Goal: Information Seeking & Learning: Learn about a topic

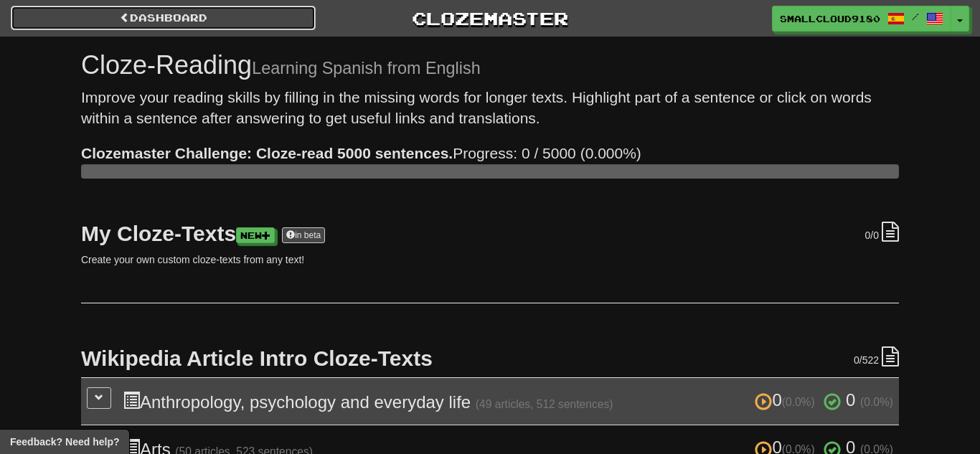
click at [115, 11] on link "Dashboard" at bounding box center [163, 18] width 305 height 24
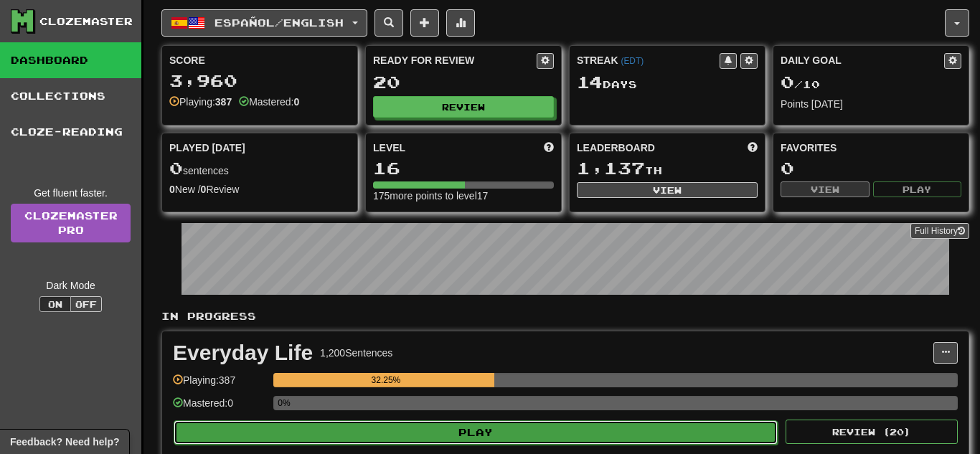
click at [432, 420] on button "Play" at bounding box center [476, 432] width 604 height 24
select select "**"
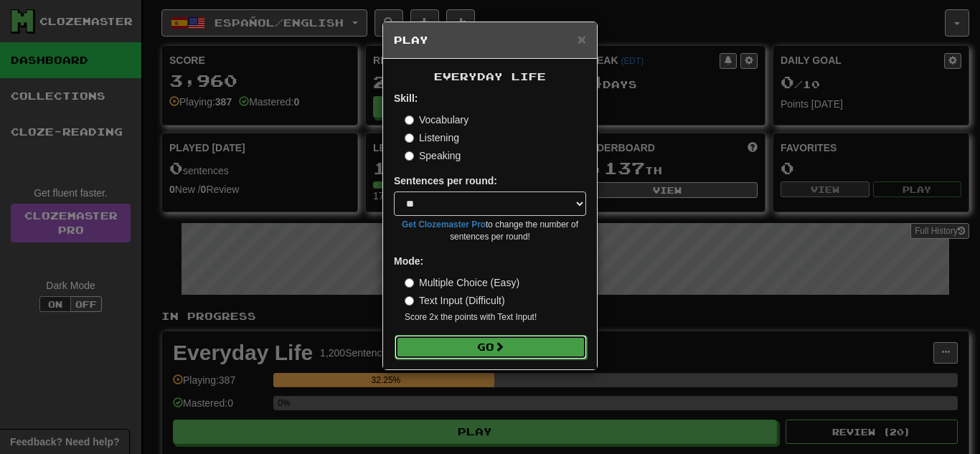
click at [441, 339] on button "Go" at bounding box center [491, 347] width 192 height 24
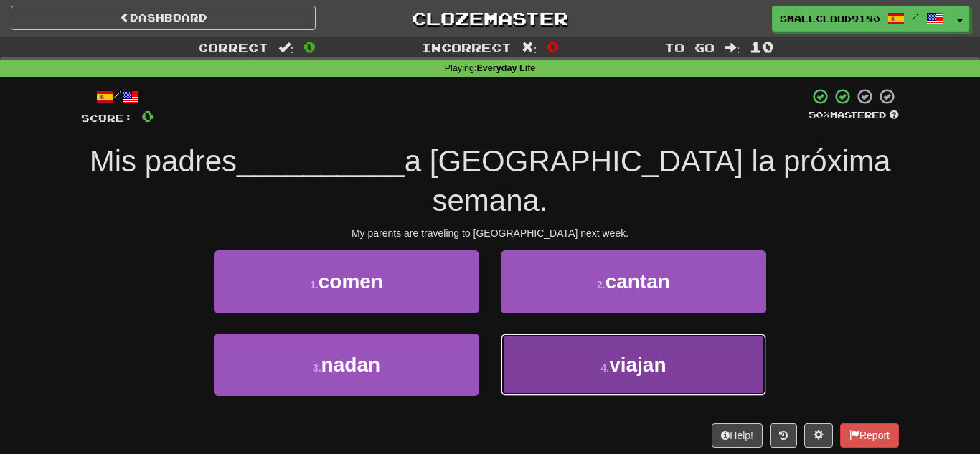
click at [633, 354] on span "viajan" at bounding box center [637, 365] width 57 height 22
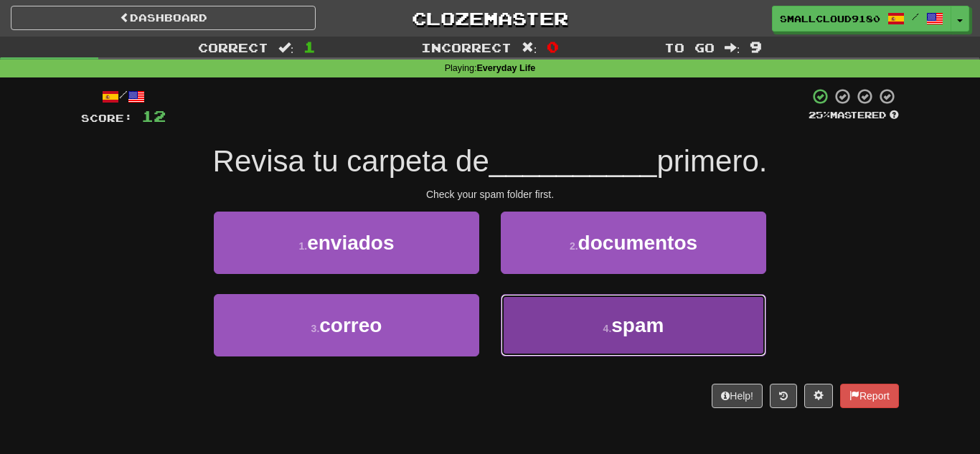
click at [602, 304] on button "4 . spam" at bounding box center [633, 325] width 265 height 62
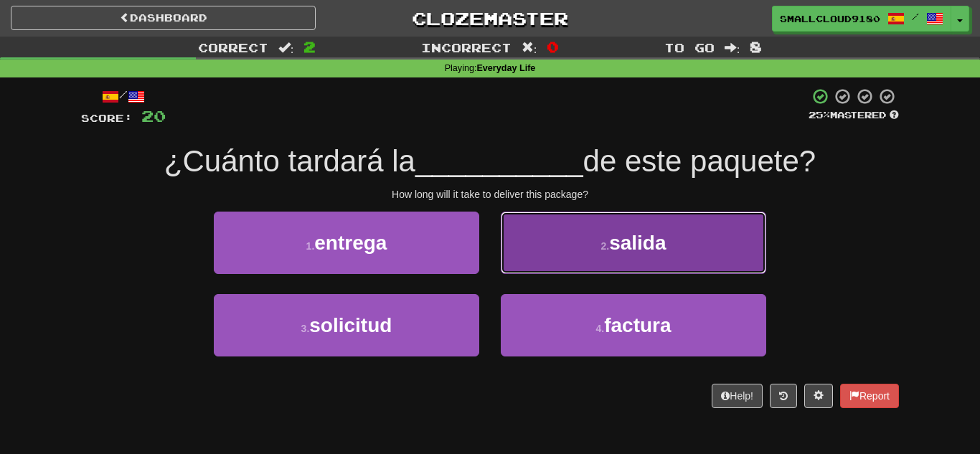
click at [517, 249] on button "2 . salida" at bounding box center [633, 243] width 265 height 62
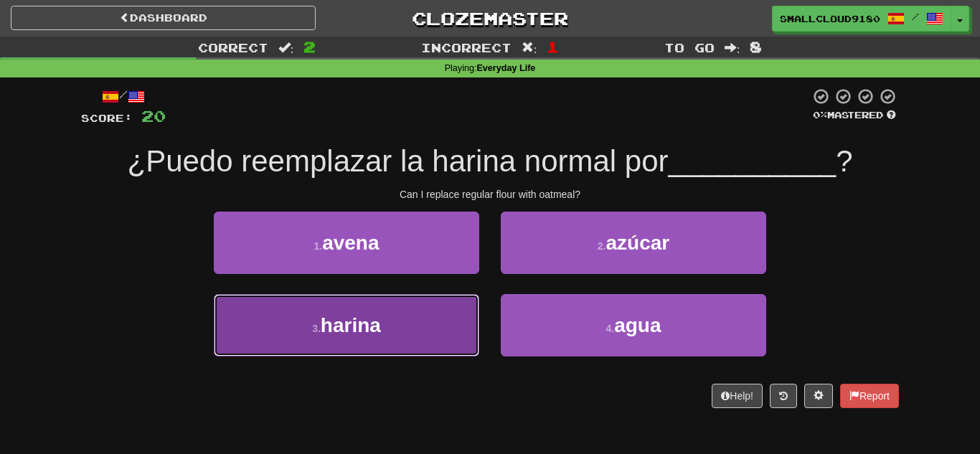
click at [377, 303] on button "3 . [GEOGRAPHIC_DATA]" at bounding box center [346, 325] width 265 height 62
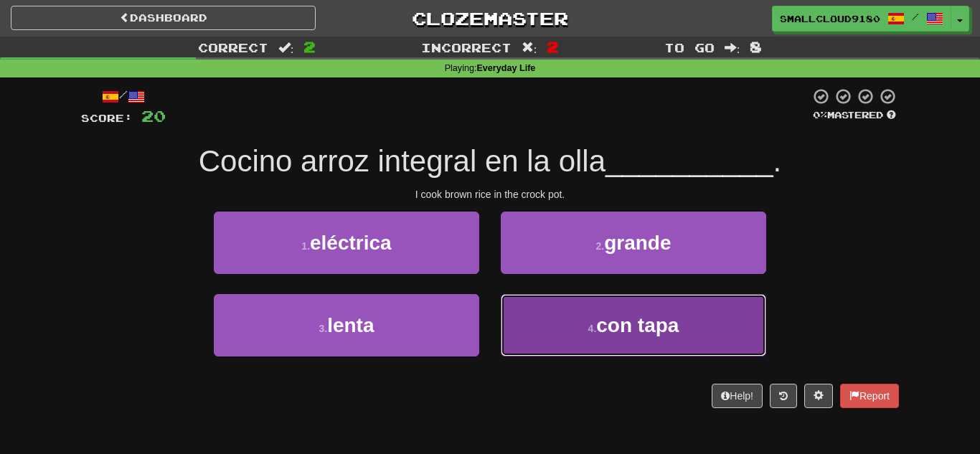
click at [584, 346] on button "4 . con tapa" at bounding box center [633, 325] width 265 height 62
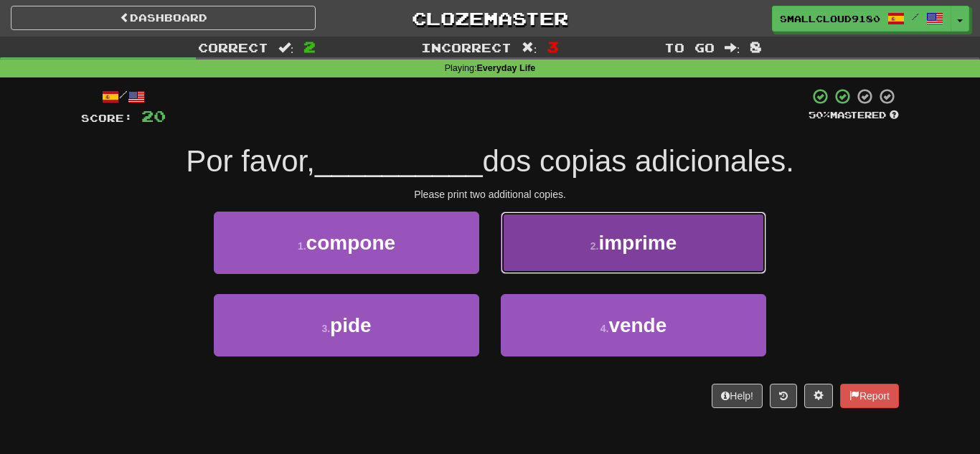
click at [534, 246] on button "2 . imprime" at bounding box center [633, 243] width 265 height 62
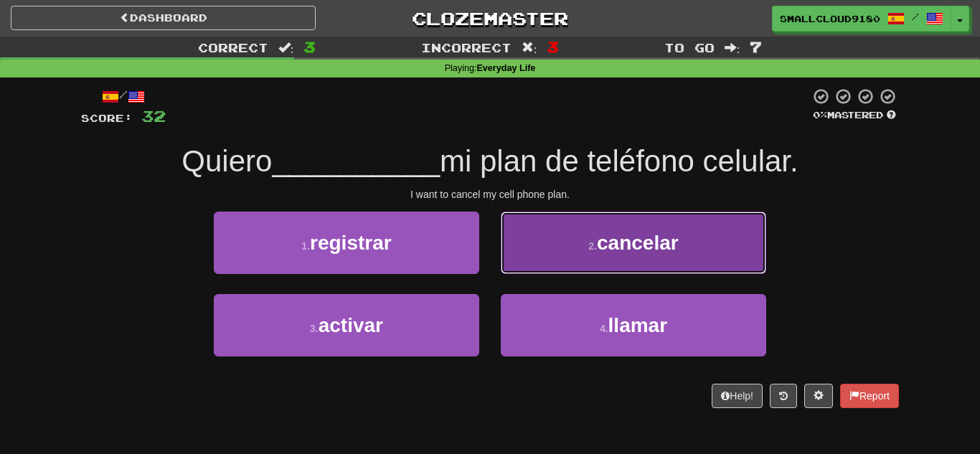
click at [651, 257] on button "2 . cancelar" at bounding box center [633, 243] width 265 height 62
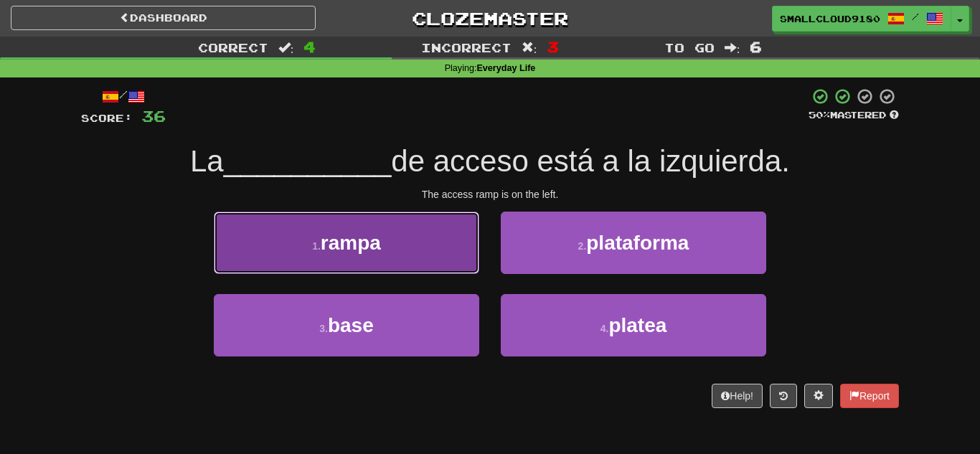
click at [364, 236] on span "rampa" at bounding box center [351, 243] width 60 height 22
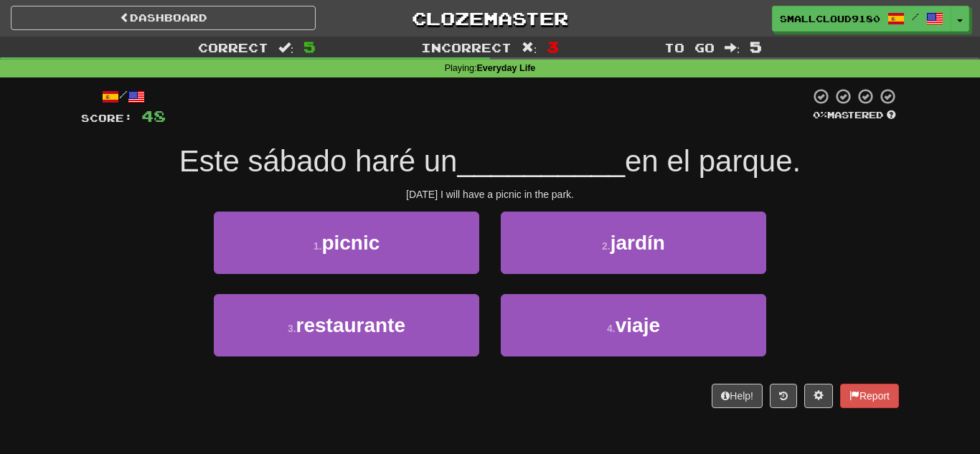
click at [387, 275] on div "1 . picnic" at bounding box center [346, 253] width 287 height 82
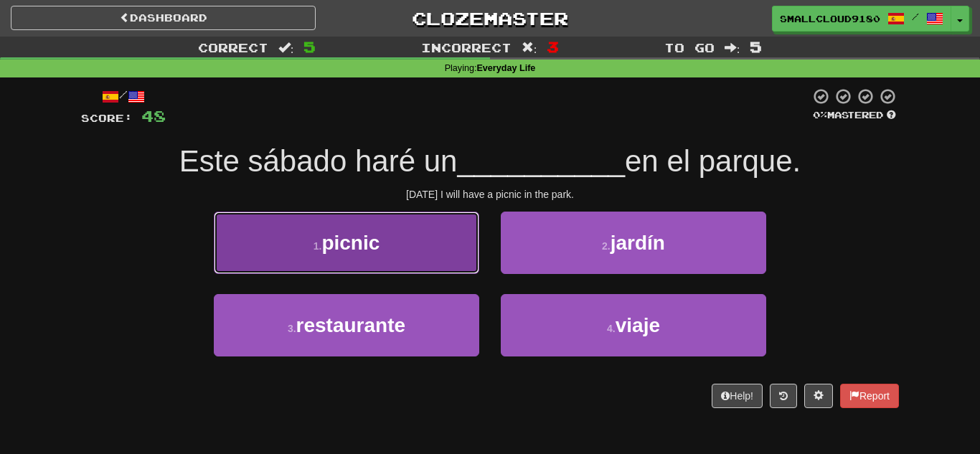
click at [354, 246] on span "picnic" at bounding box center [350, 243] width 58 height 22
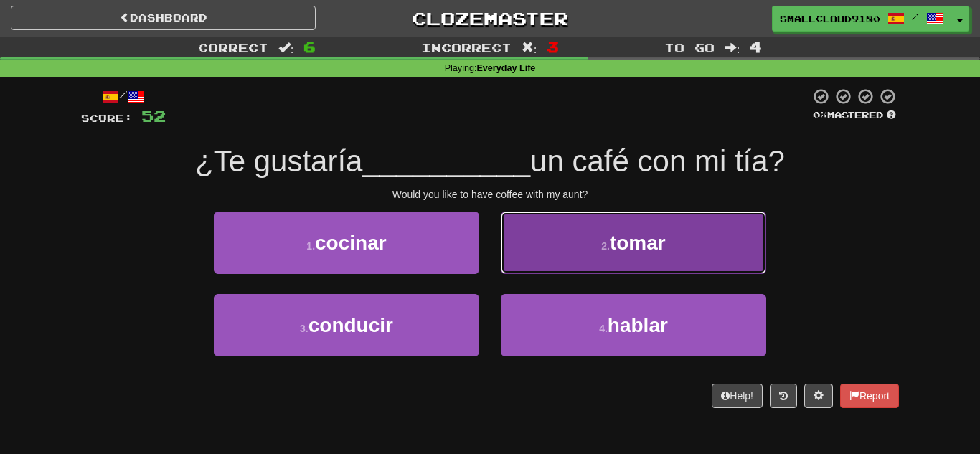
click at [521, 251] on button "2 . [PERSON_NAME]" at bounding box center [633, 243] width 265 height 62
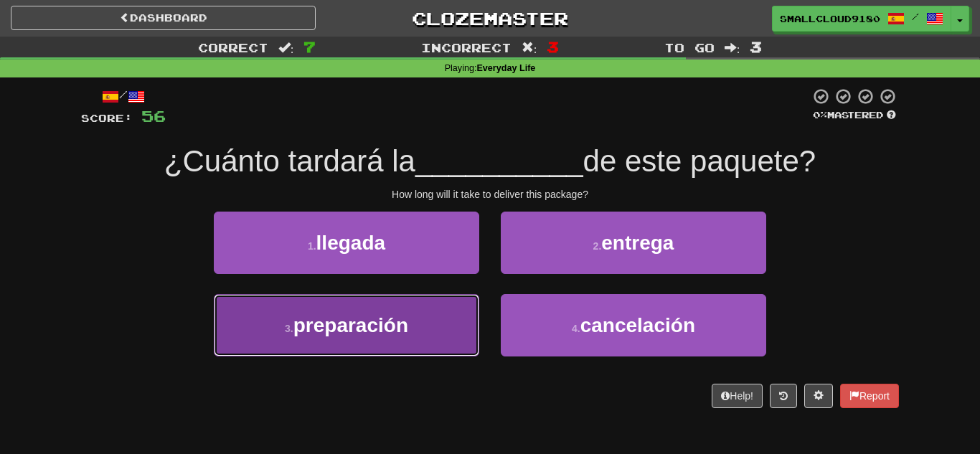
click at [434, 303] on button "3 . preparación" at bounding box center [346, 325] width 265 height 62
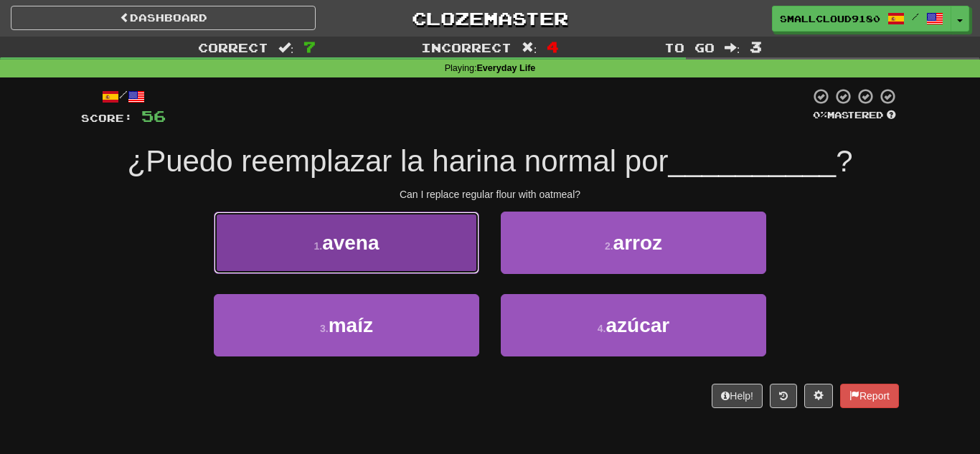
click at [410, 223] on button "1 . [GEOGRAPHIC_DATA]" at bounding box center [346, 243] width 265 height 62
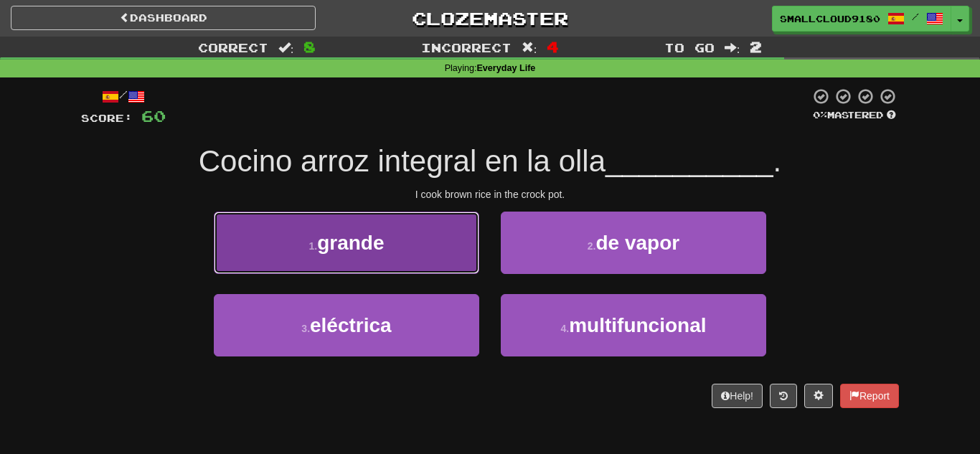
click at [358, 252] on span "grande" at bounding box center [350, 243] width 67 height 22
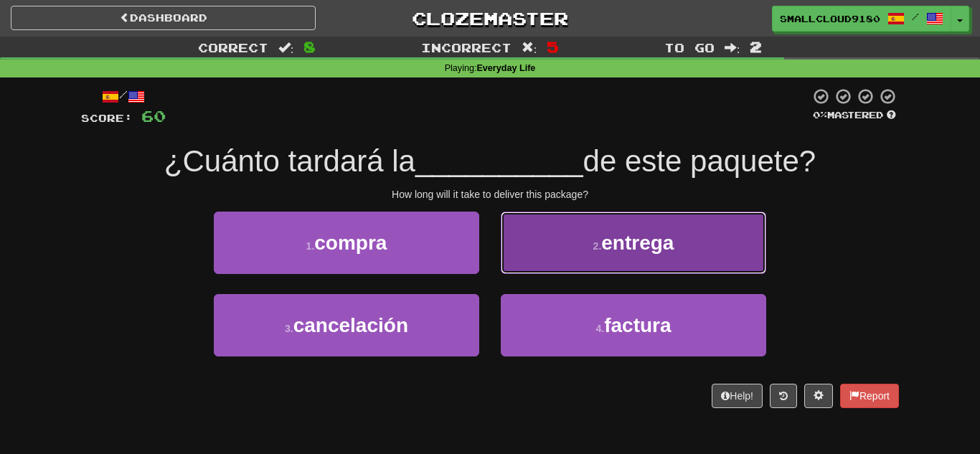
click at [600, 260] on button "2 . entrega" at bounding box center [633, 243] width 265 height 62
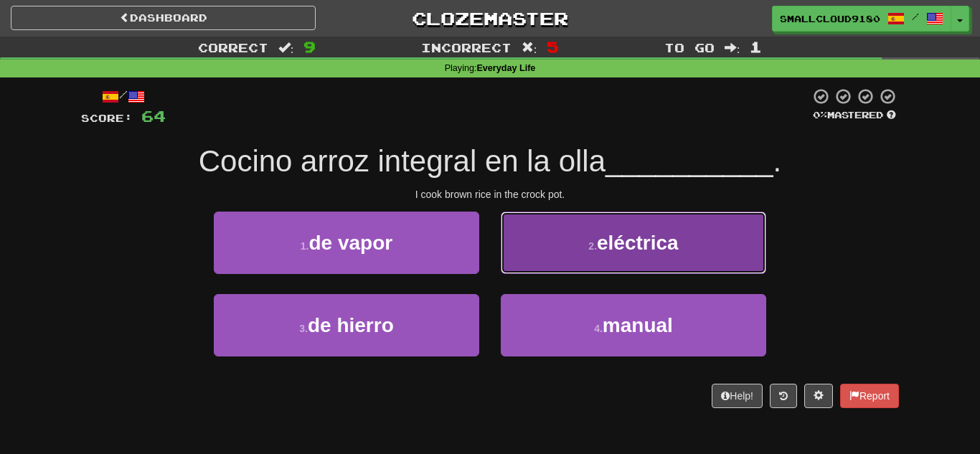
click at [638, 232] on span "eléctrica" at bounding box center [638, 243] width 82 height 22
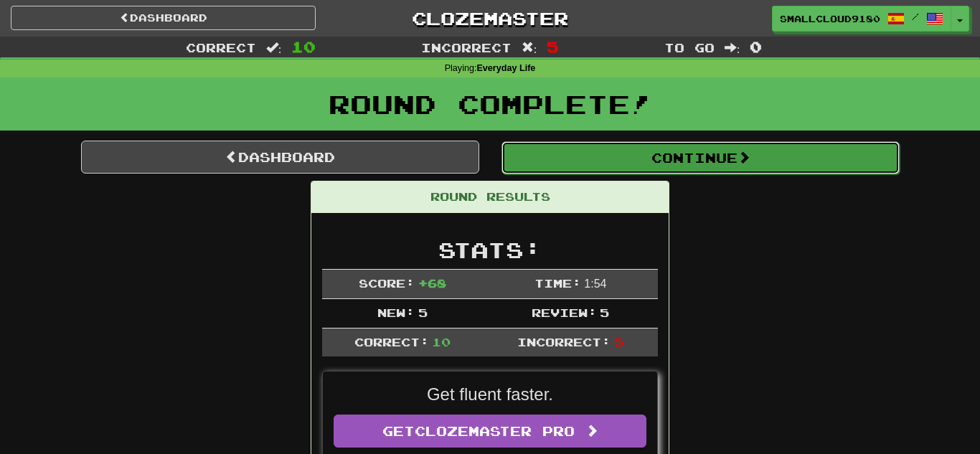
click at [604, 162] on button "Continue" at bounding box center [700, 157] width 398 height 33
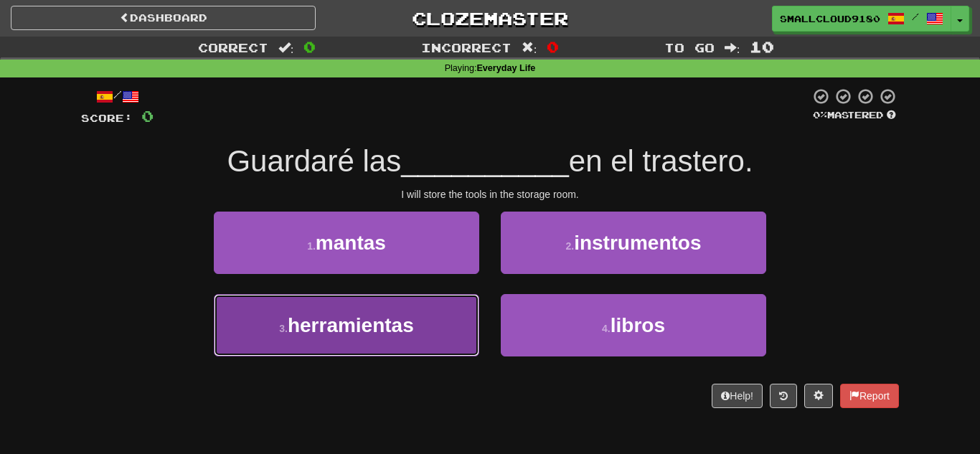
click at [443, 301] on button "3 . herramientas" at bounding box center [346, 325] width 265 height 62
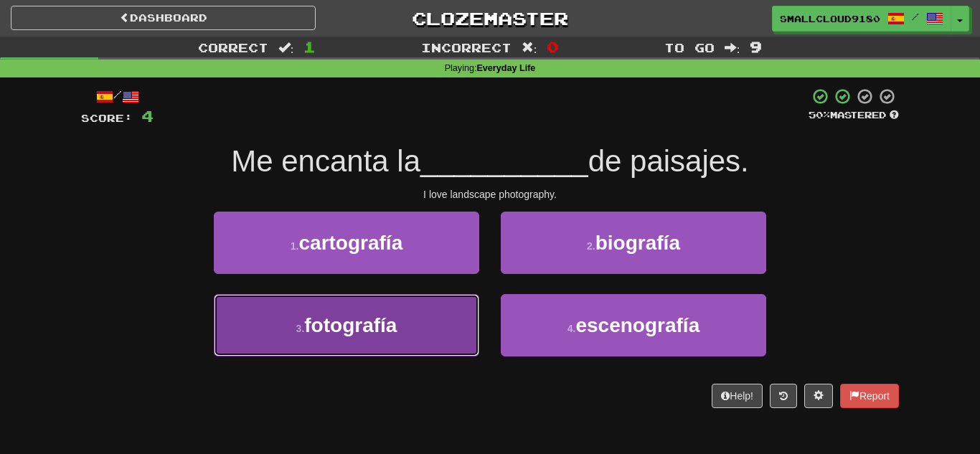
click at [379, 329] on span "fotografía" at bounding box center [350, 325] width 93 height 22
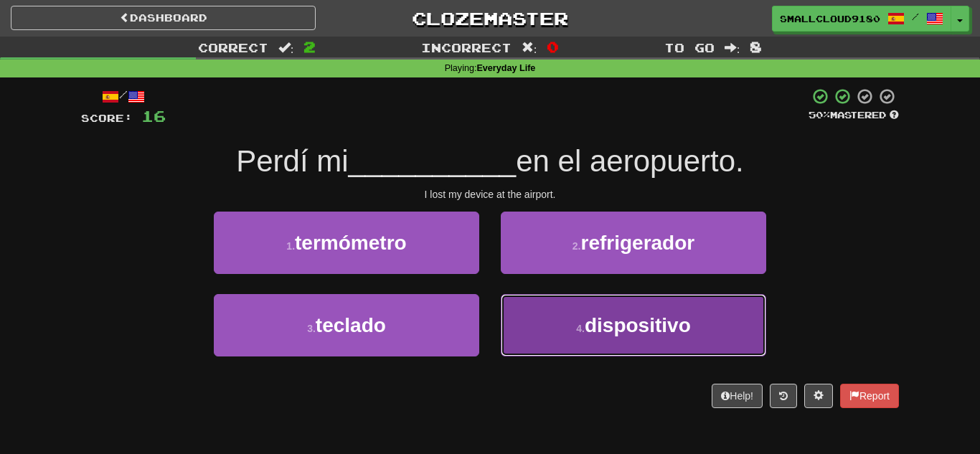
click at [594, 334] on span "dispositivo" at bounding box center [638, 325] width 106 height 22
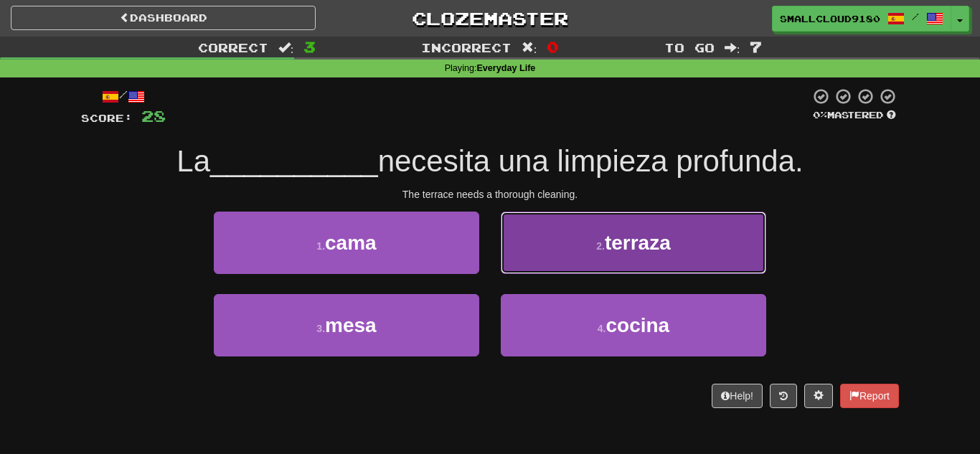
click at [589, 256] on button "2 . [GEOGRAPHIC_DATA]" at bounding box center [633, 243] width 265 height 62
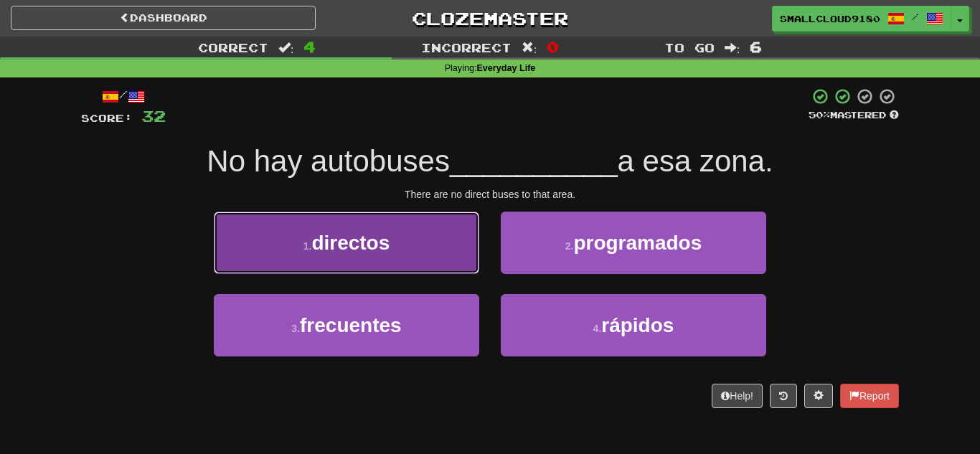
click at [445, 242] on button "1 . directos" at bounding box center [346, 243] width 265 height 62
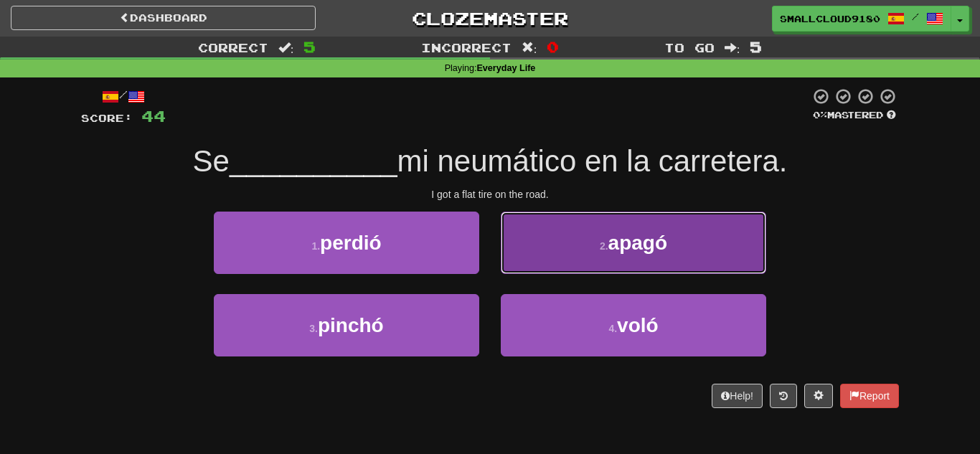
click at [530, 236] on button "2 . [GEOGRAPHIC_DATA]" at bounding box center [633, 243] width 265 height 62
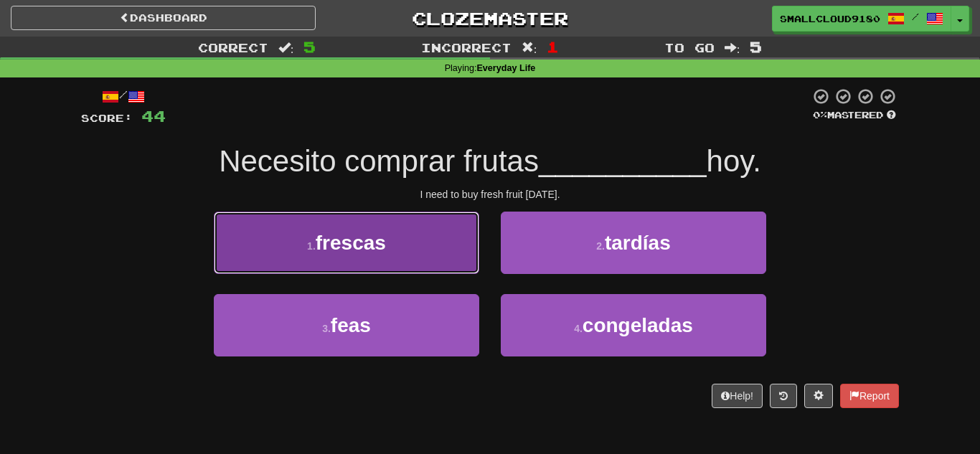
click at [406, 246] on button "1 . [PERSON_NAME]" at bounding box center [346, 243] width 265 height 62
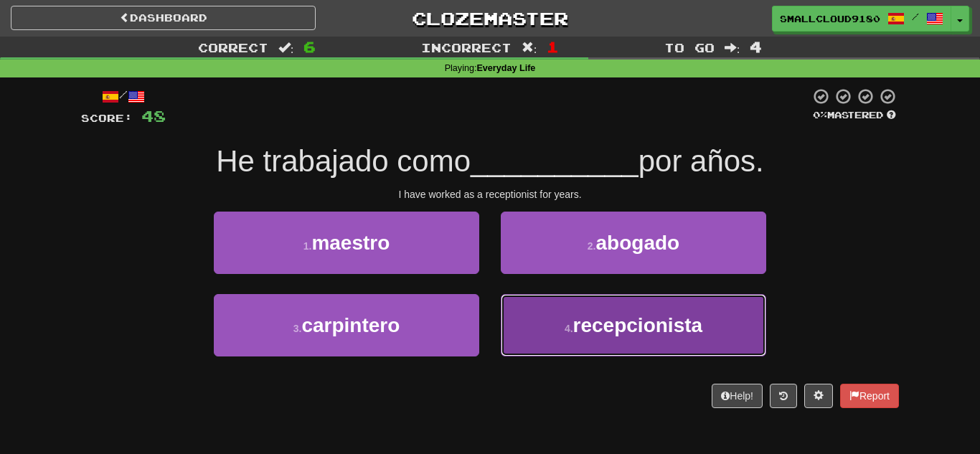
click at [542, 308] on button "4 . recepcionista" at bounding box center [633, 325] width 265 height 62
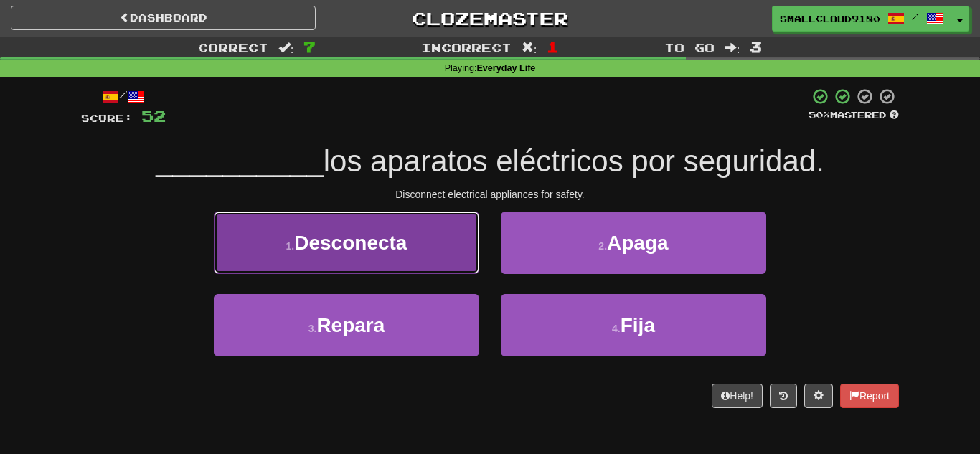
click at [373, 267] on button "1 . Desconecta" at bounding box center [346, 243] width 265 height 62
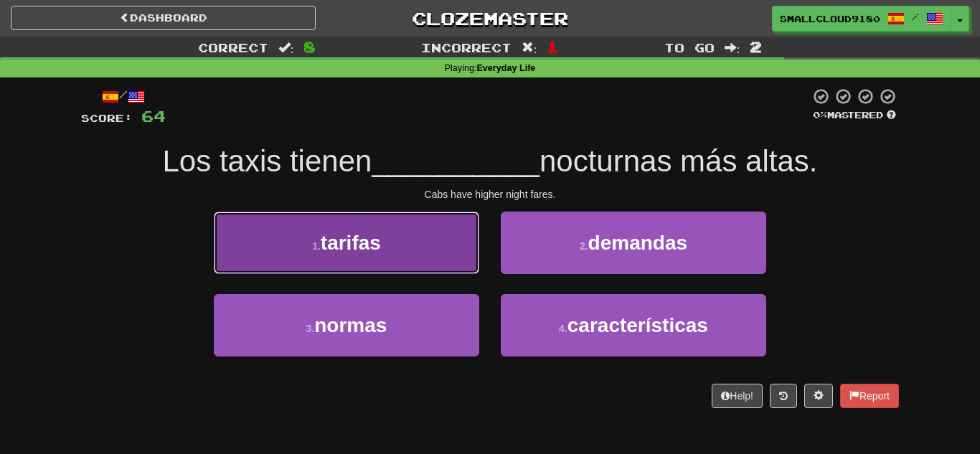
click at [380, 252] on span "tarifas" at bounding box center [351, 243] width 60 height 22
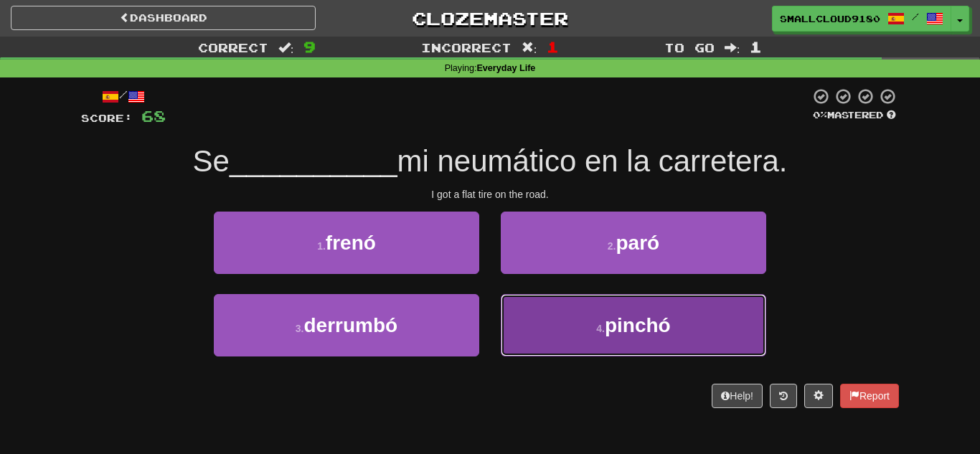
click at [600, 303] on button "4 . pinchó" at bounding box center [633, 325] width 265 height 62
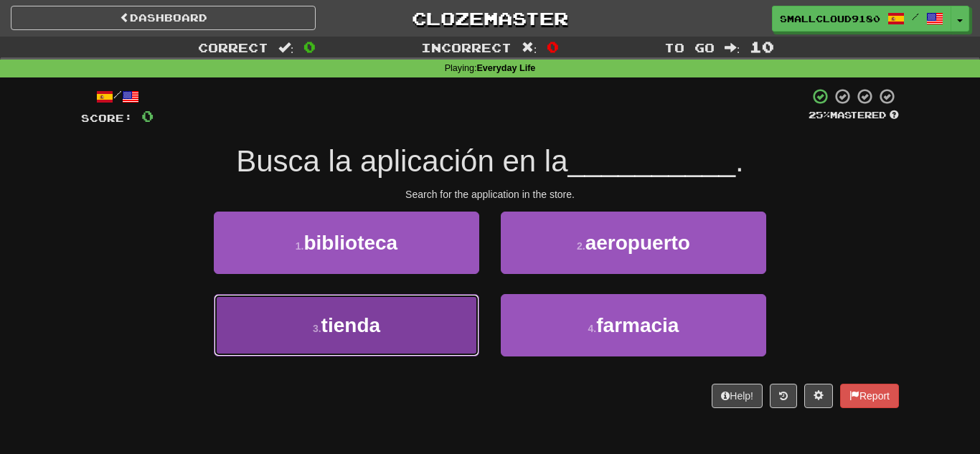
click at [359, 329] on span "tienda" at bounding box center [350, 325] width 59 height 22
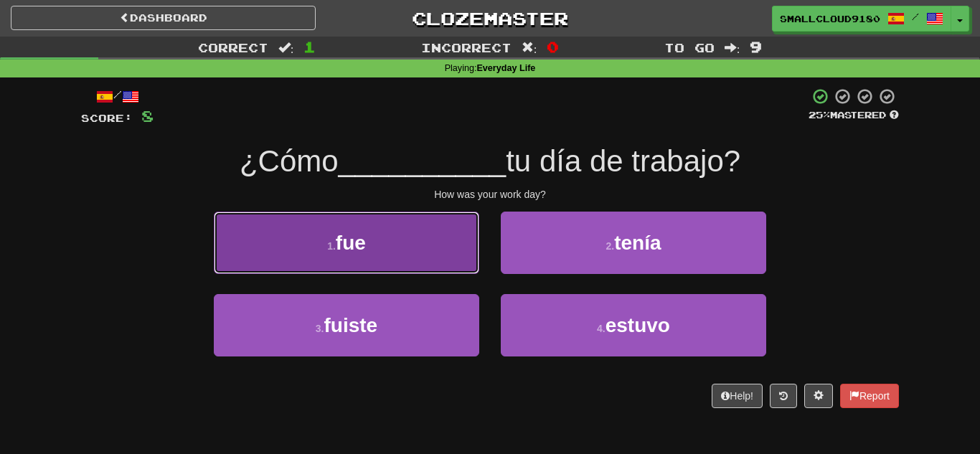
click at [386, 252] on button "1 . fue" at bounding box center [346, 243] width 265 height 62
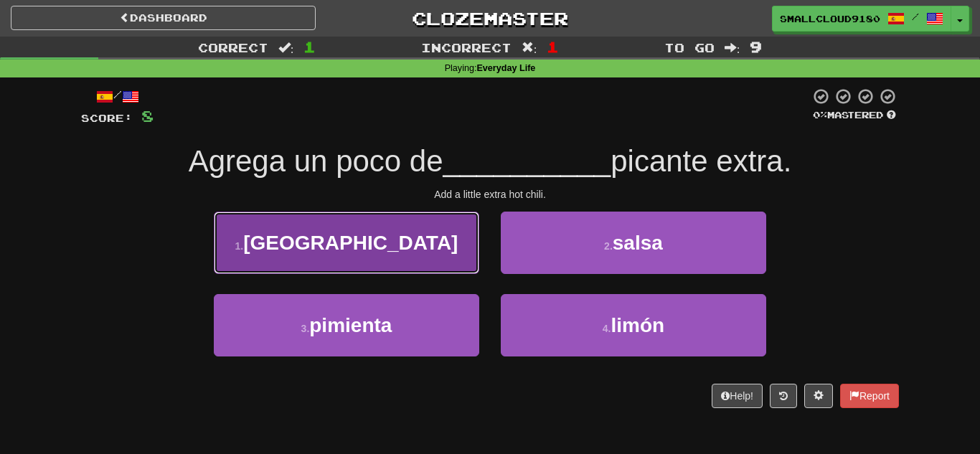
click at [401, 245] on button "1 . [GEOGRAPHIC_DATA]" at bounding box center [346, 243] width 265 height 62
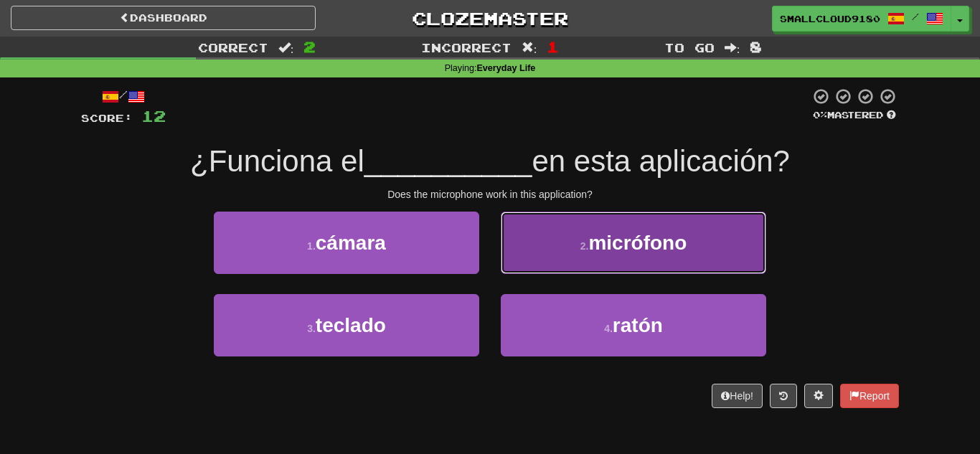
click at [631, 232] on span "micrófono" at bounding box center [637, 243] width 98 height 22
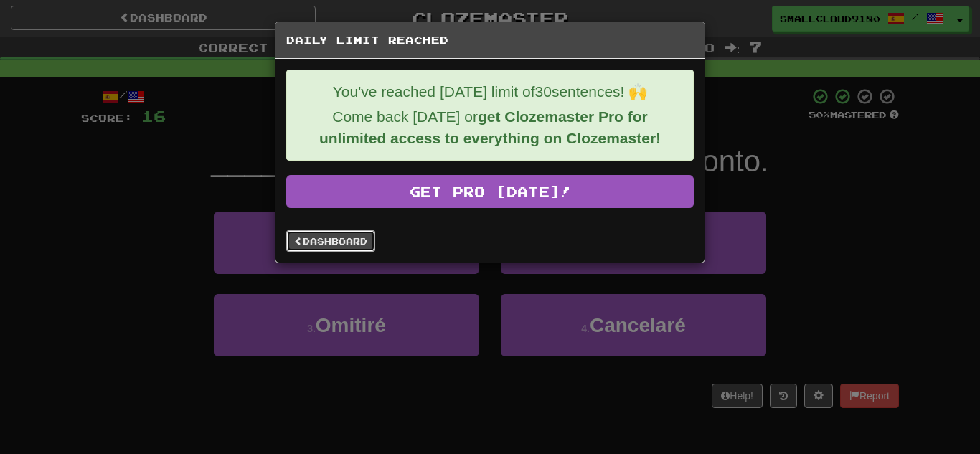
click at [342, 238] on link "Dashboard" at bounding box center [330, 241] width 89 height 22
